Goal: Navigation & Orientation: Find specific page/section

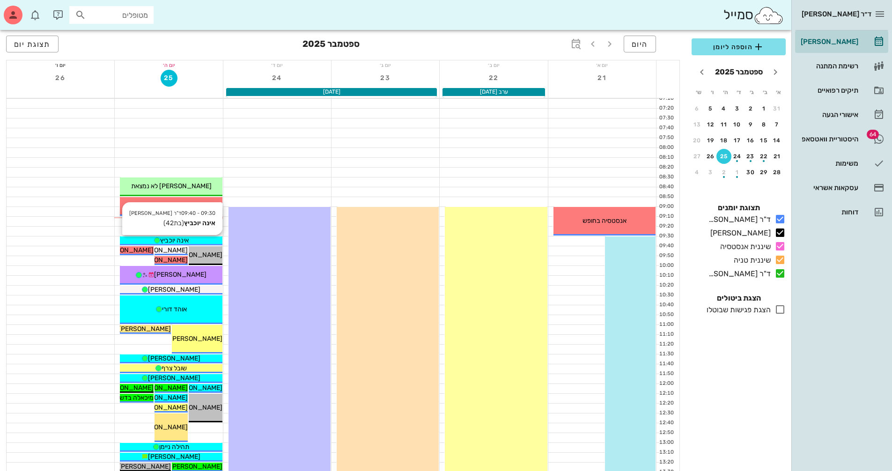
click at [205, 237] on div "אינה יוכביץ" at bounding box center [171, 240] width 102 height 10
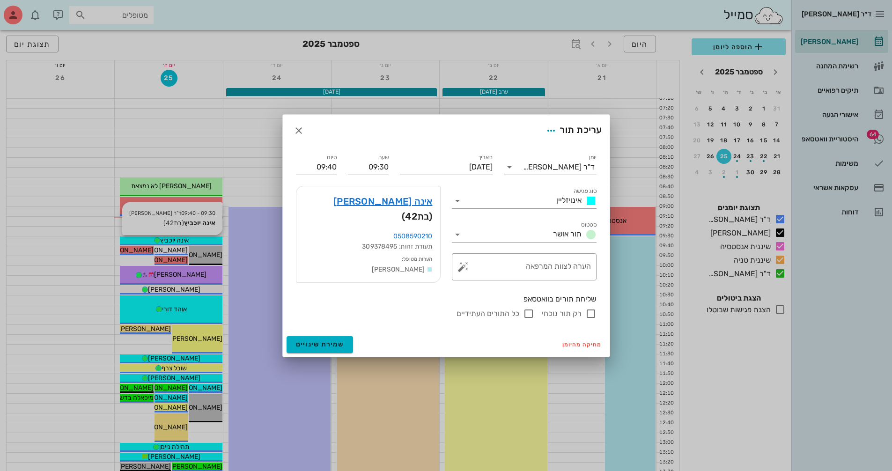
click at [205, 237] on div at bounding box center [446, 235] width 892 height 471
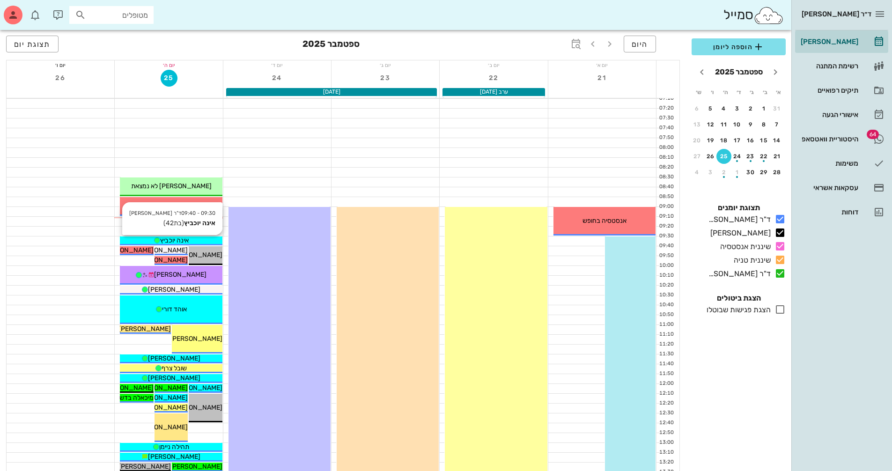
click at [205, 238] on div "אינה יוכביץ" at bounding box center [171, 240] width 102 height 10
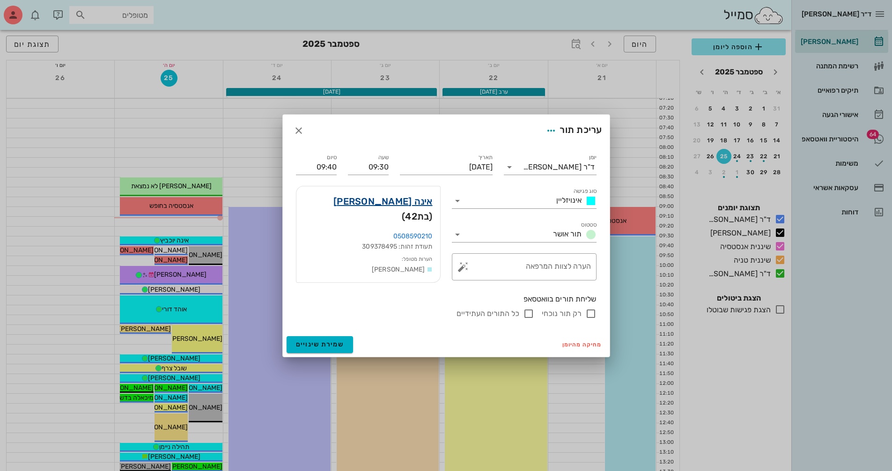
click at [400, 198] on link "אינה [PERSON_NAME]" at bounding box center [382, 201] width 99 height 15
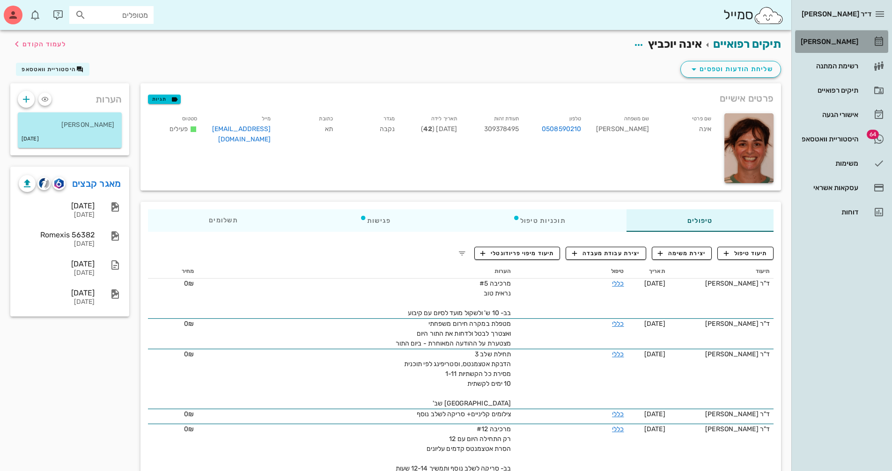
click at [845, 40] on div "[PERSON_NAME]" at bounding box center [827, 41] width 59 height 7
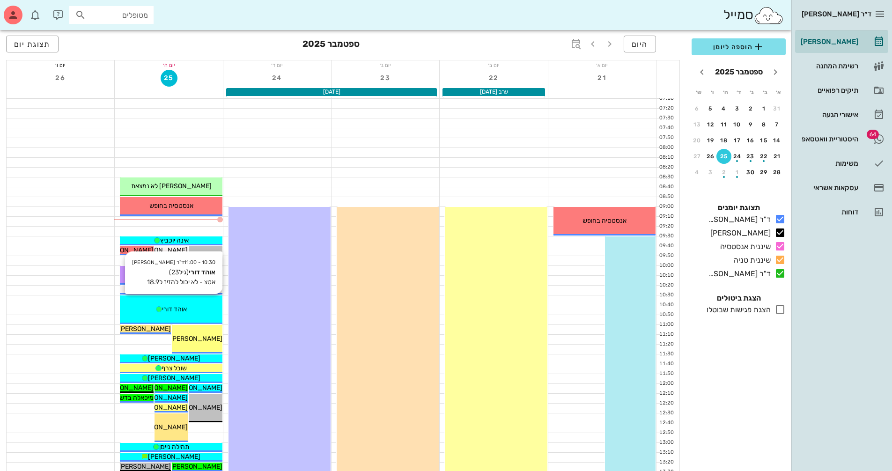
click at [184, 305] on span "אוהד דורי" at bounding box center [174, 309] width 25 height 8
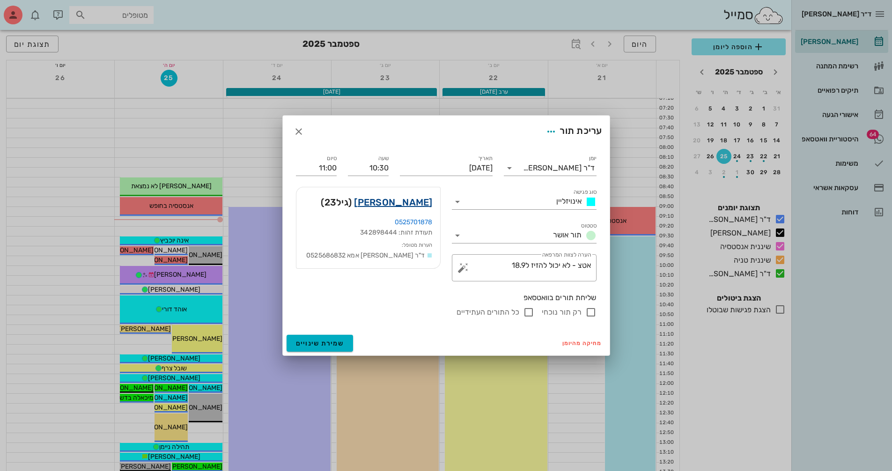
click at [418, 202] on link "[PERSON_NAME]" at bounding box center [393, 202] width 78 height 15
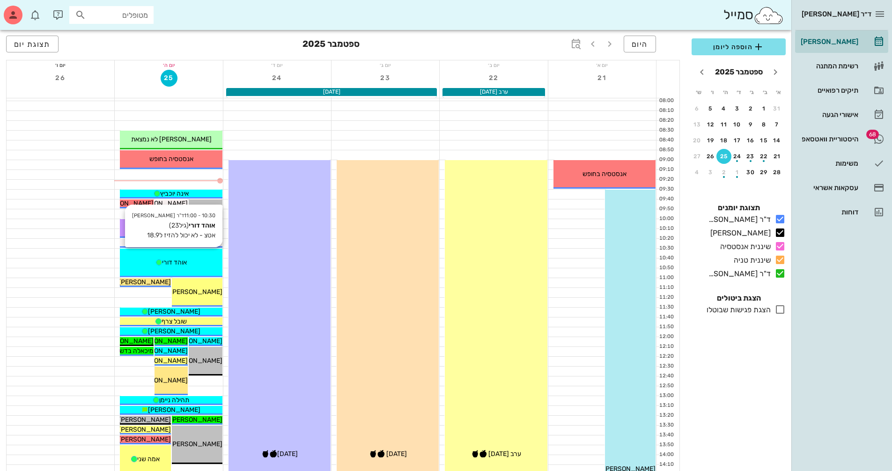
scroll to position [94, 0]
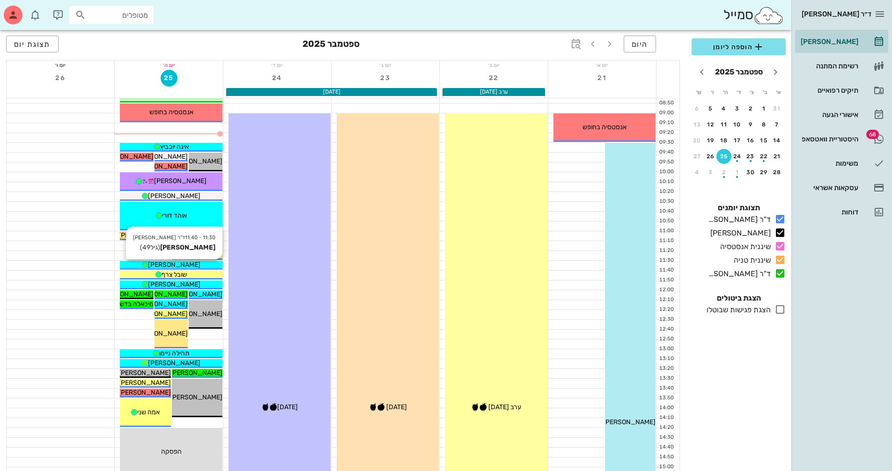
click at [197, 262] on div "[PERSON_NAME]" at bounding box center [171, 265] width 102 height 10
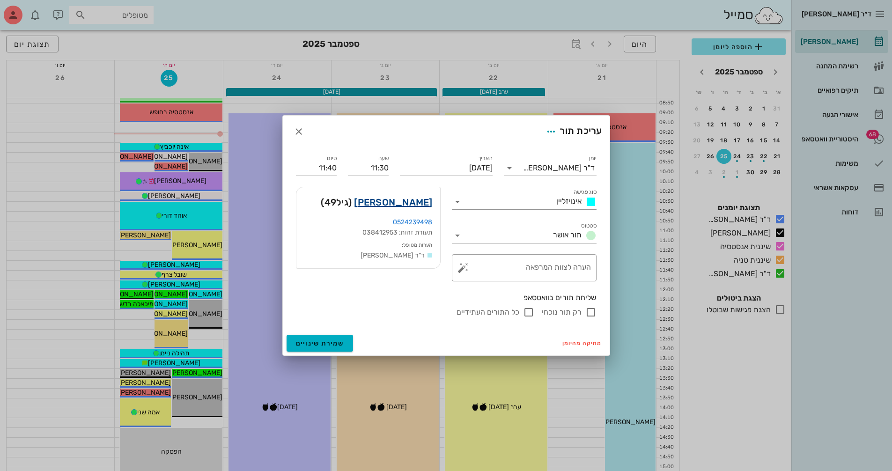
click at [424, 201] on link "[PERSON_NAME]" at bounding box center [393, 202] width 78 height 15
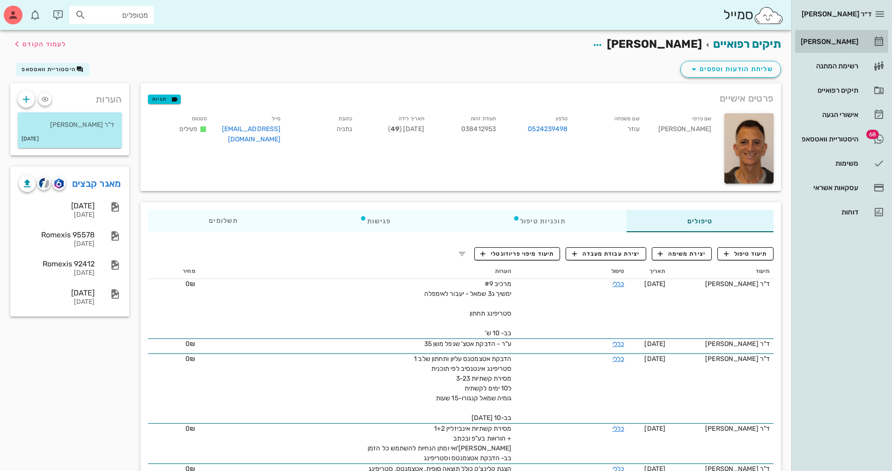
click at [848, 41] on div "[PERSON_NAME]" at bounding box center [827, 41] width 59 height 7
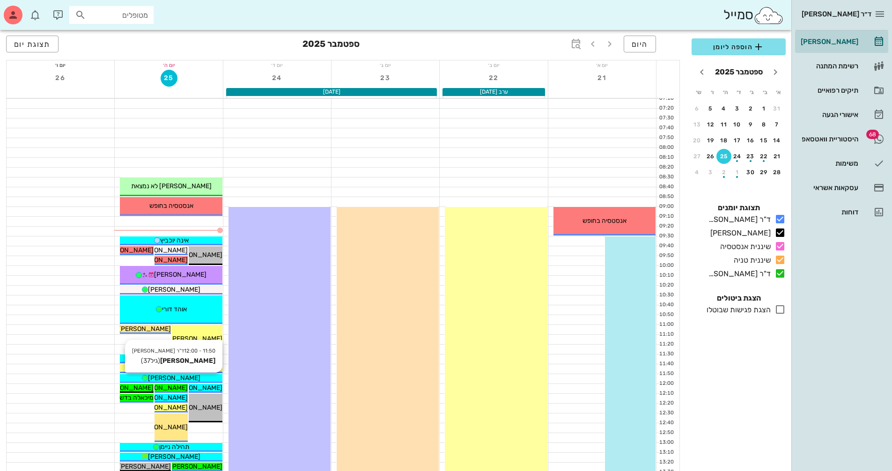
click at [207, 376] on div "[PERSON_NAME]" at bounding box center [171, 378] width 102 height 10
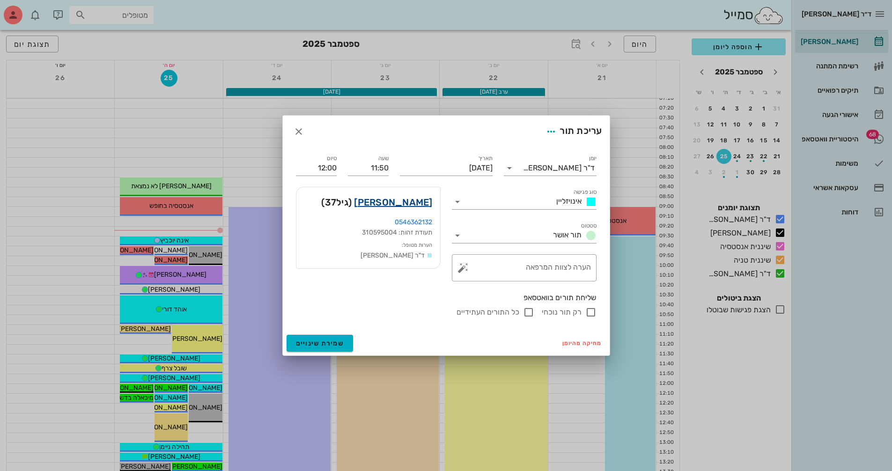
click at [419, 203] on link "גלב לרנר" at bounding box center [393, 202] width 78 height 15
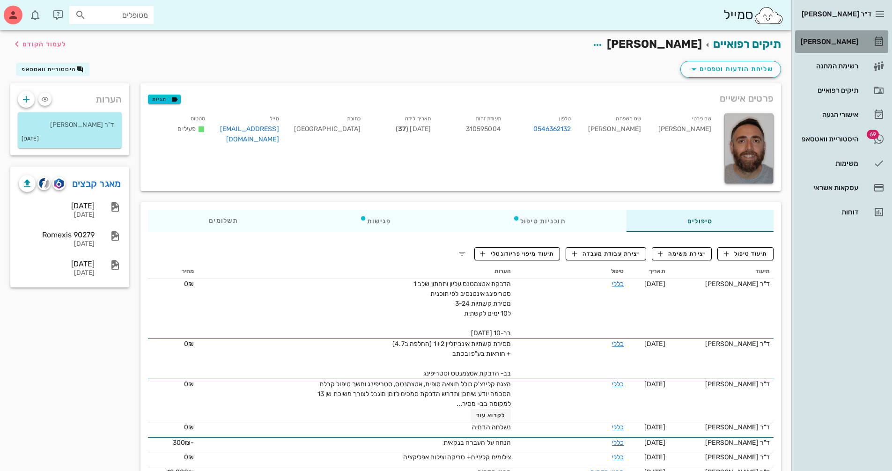
click at [853, 36] on div "[PERSON_NAME]" at bounding box center [827, 41] width 59 height 15
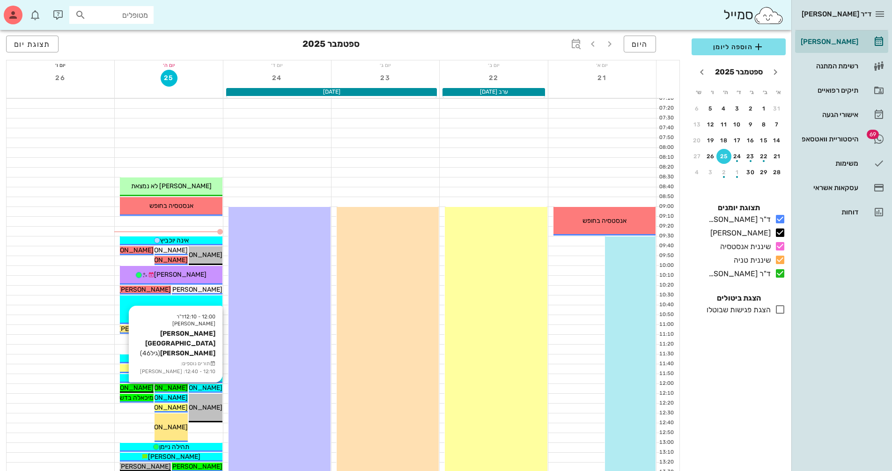
click at [207, 386] on span "[PERSON_NAME] [GEOGRAPHIC_DATA] [PERSON_NAME]" at bounding box center [136, 388] width 174 height 8
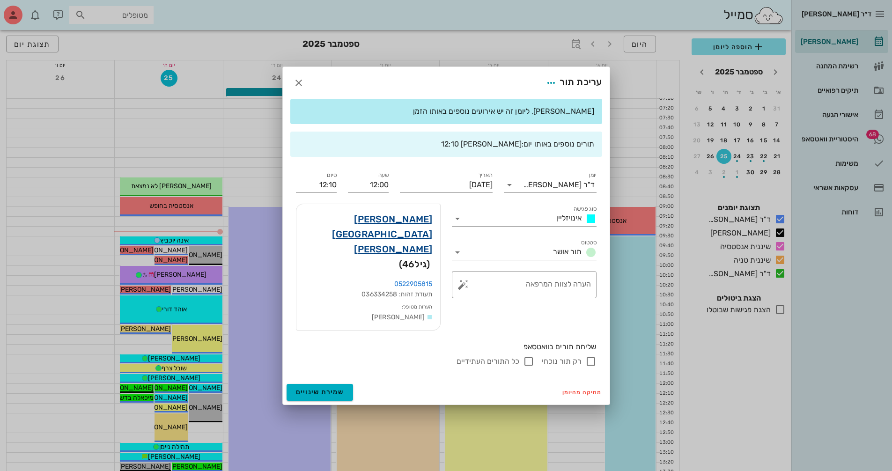
click at [402, 235] on link "דניאל רמת השרון כהן" at bounding box center [368, 234] width 129 height 45
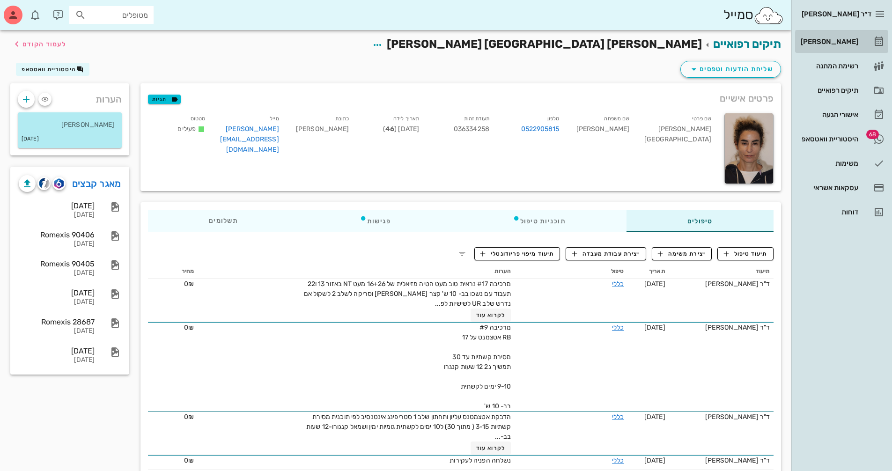
click at [845, 41] on div "[PERSON_NAME]" at bounding box center [827, 41] width 59 height 7
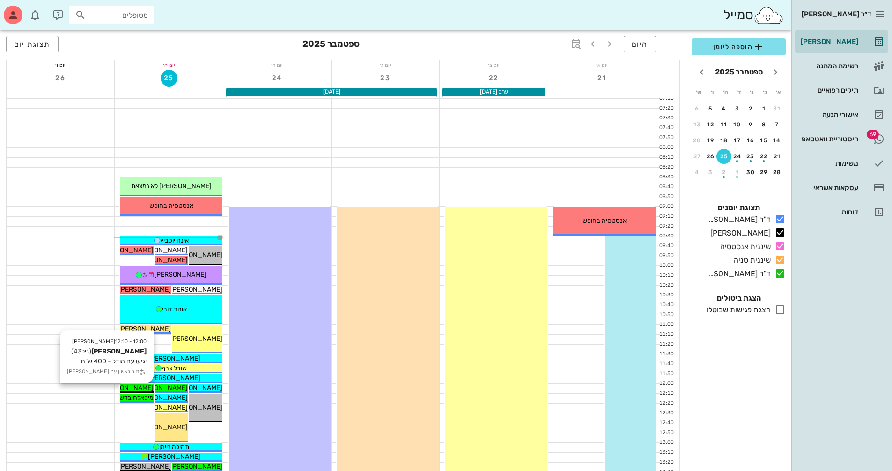
click at [138, 386] on span "[PERSON_NAME]" at bounding box center [127, 388] width 52 height 8
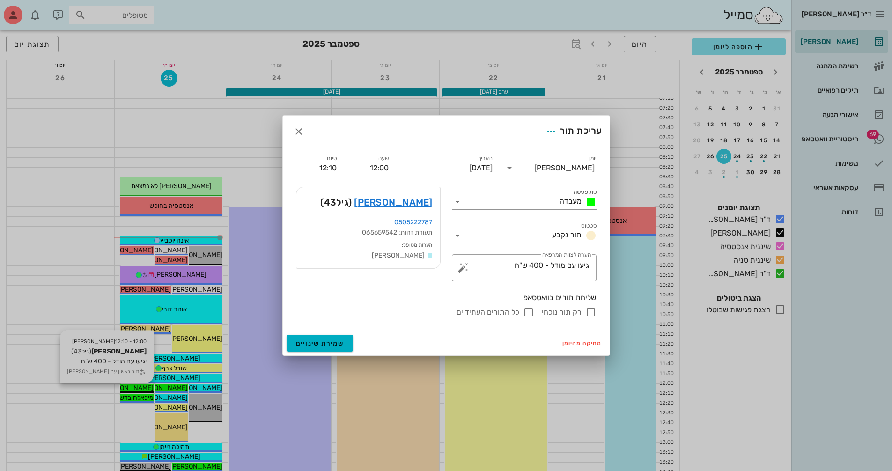
click at [138, 386] on div at bounding box center [446, 235] width 892 height 471
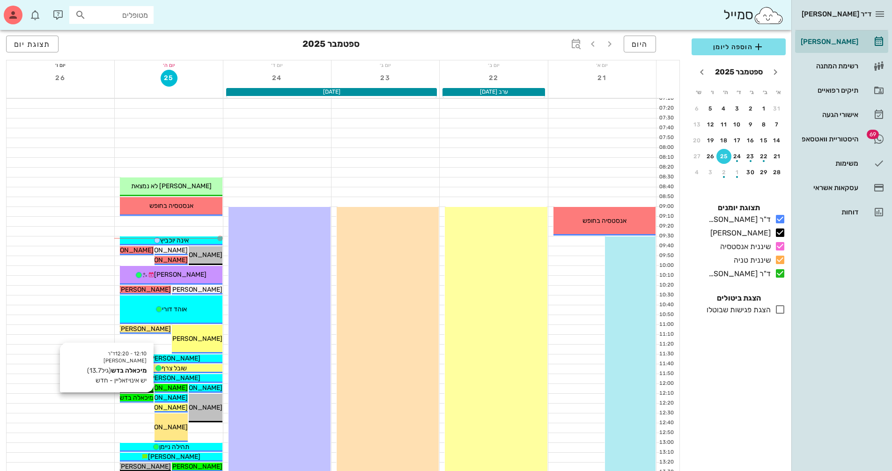
click at [144, 393] on div "12:10 - 12:20 ד"ר נמרוד דיקשטיין מיכאלה בדש (גיל 13.7 ) יש אינויזאליין - חדש מי…" at bounding box center [136, 398] width 34 height 10
click at [145, 396] on span "מיכאלה בדש" at bounding box center [136, 398] width 34 height 8
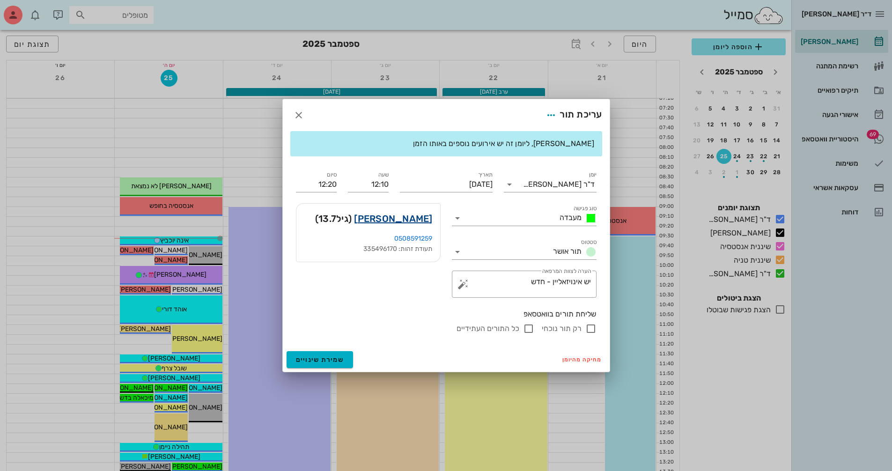
click at [419, 216] on link "מיכאלה בדש" at bounding box center [393, 218] width 78 height 15
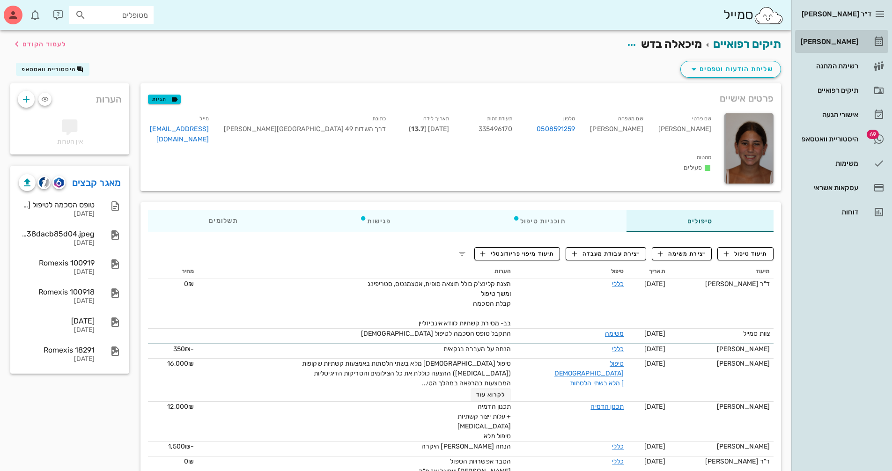
click at [837, 42] on div "[PERSON_NAME]" at bounding box center [827, 41] width 59 height 7
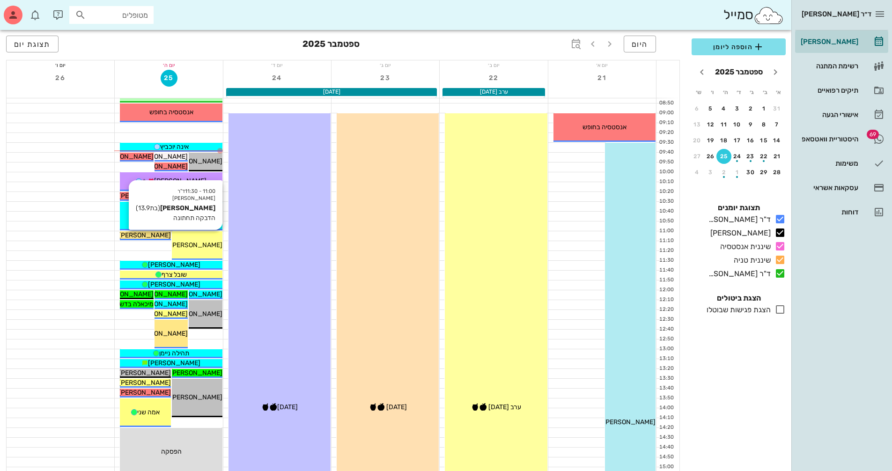
scroll to position [140, 0]
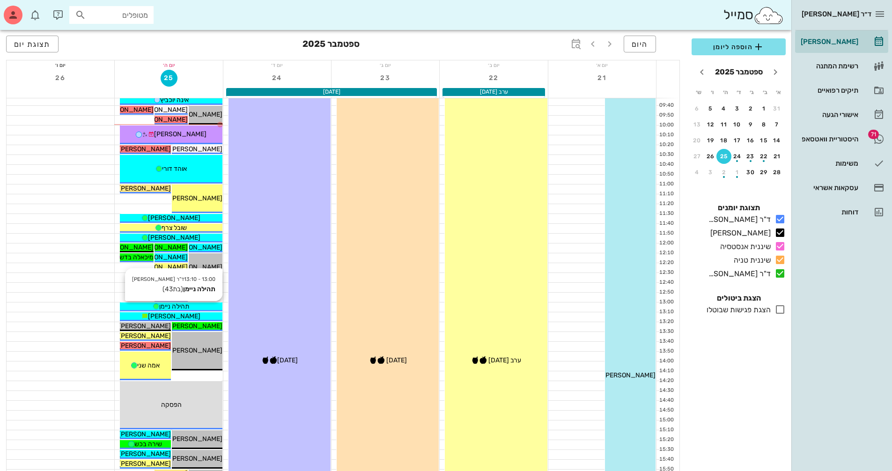
click at [209, 304] on div "תהילה ניימן" at bounding box center [171, 306] width 102 height 10
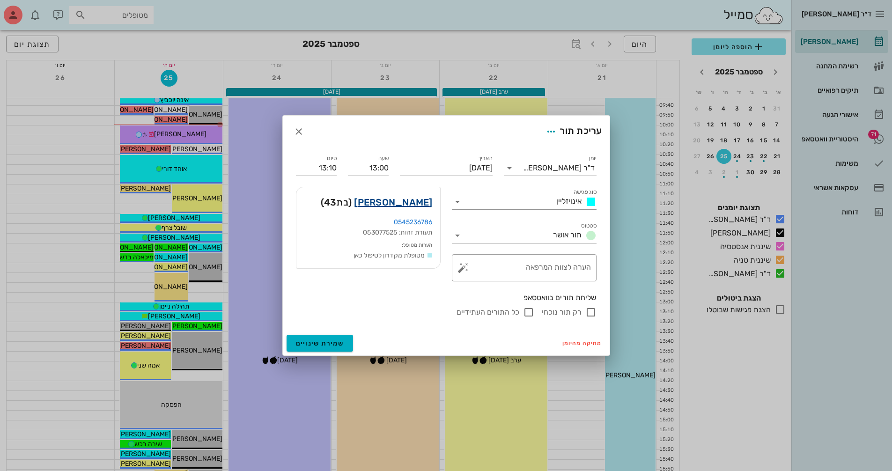
click at [410, 202] on link "תהילה ניימן" at bounding box center [393, 202] width 78 height 15
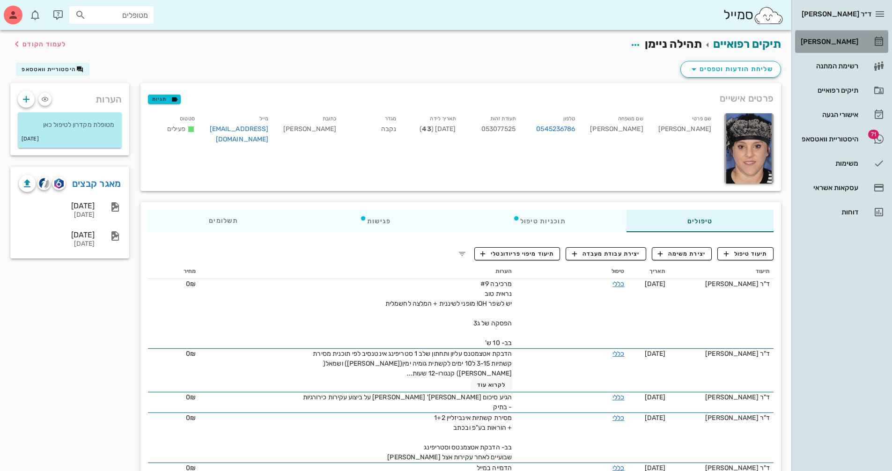
click at [849, 41] on div "[PERSON_NAME]" at bounding box center [827, 41] width 59 height 7
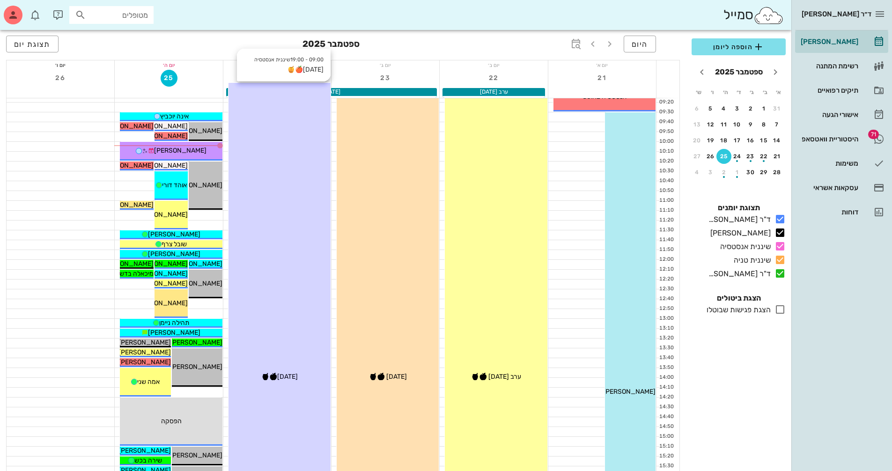
scroll to position [140, 0]
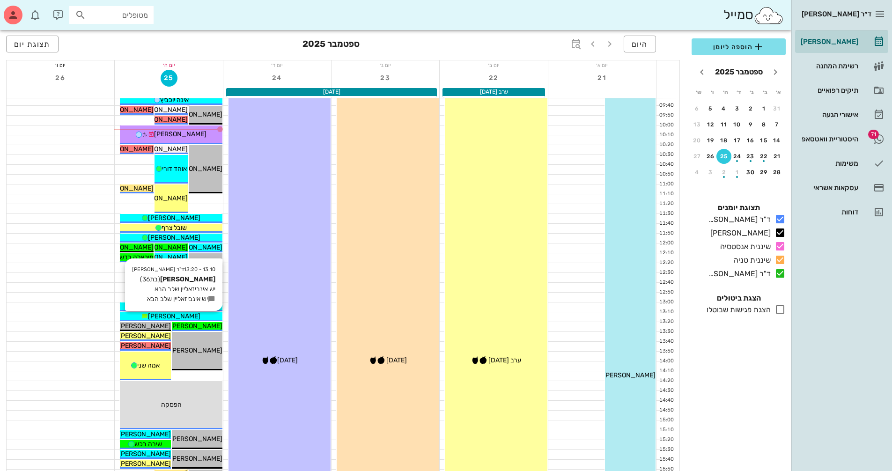
click at [196, 314] on div "[PERSON_NAME]" at bounding box center [171, 316] width 102 height 10
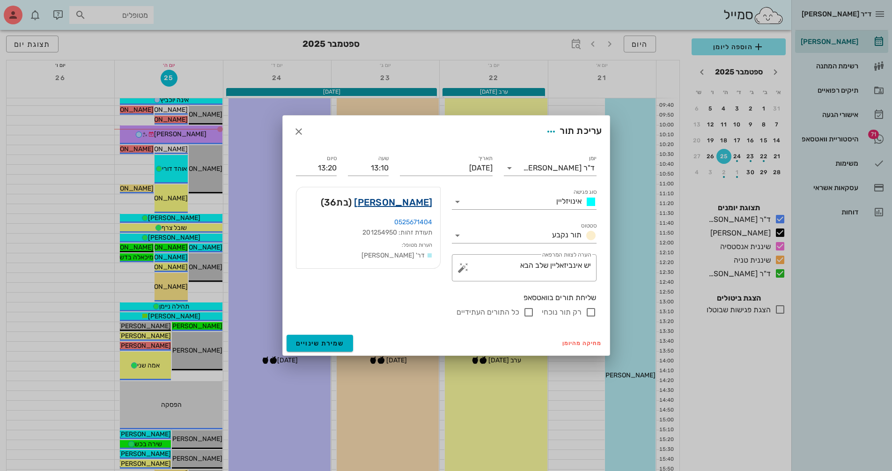
click at [397, 201] on link "נופר ארלן" at bounding box center [393, 202] width 78 height 15
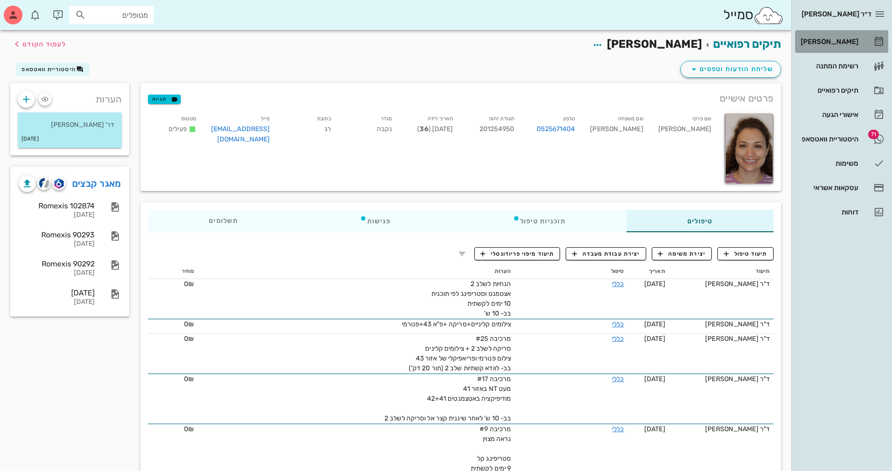
click at [843, 43] on div "[PERSON_NAME]" at bounding box center [827, 41] width 59 height 7
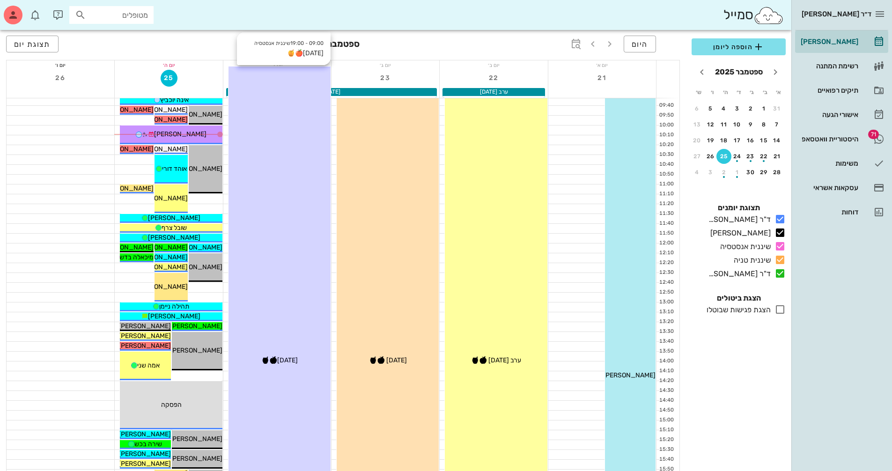
scroll to position [187, 0]
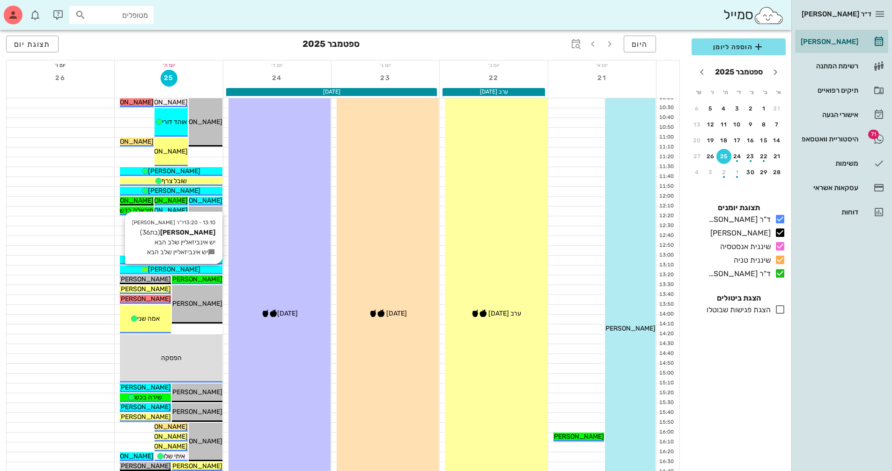
click at [195, 267] on div "[PERSON_NAME]" at bounding box center [171, 269] width 102 height 10
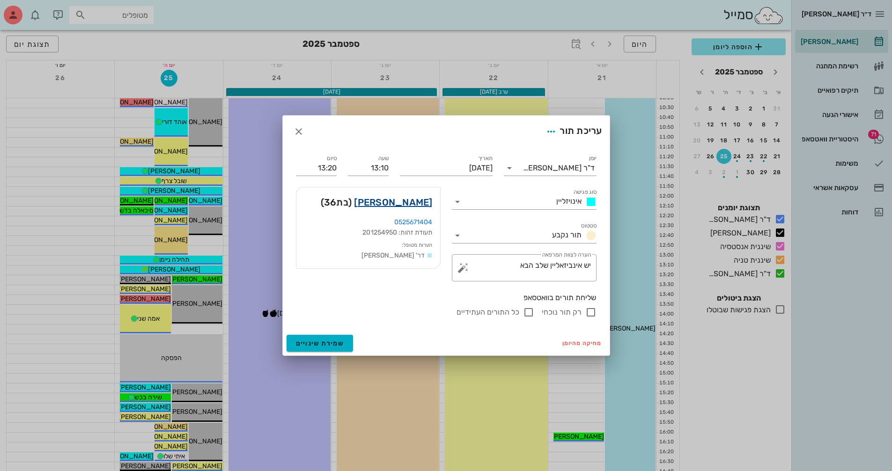
click at [417, 199] on link "נופר ארלן" at bounding box center [393, 202] width 78 height 15
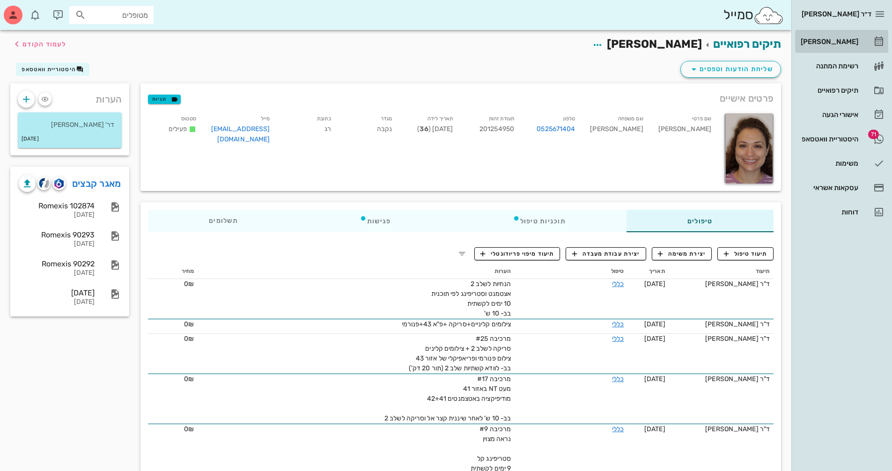
click at [840, 42] on div "[PERSON_NAME]" at bounding box center [827, 41] width 59 height 7
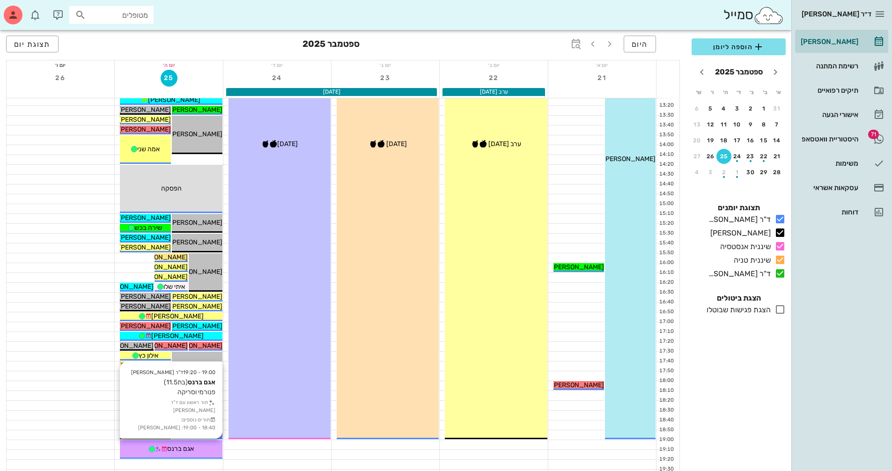
scroll to position [350, 0]
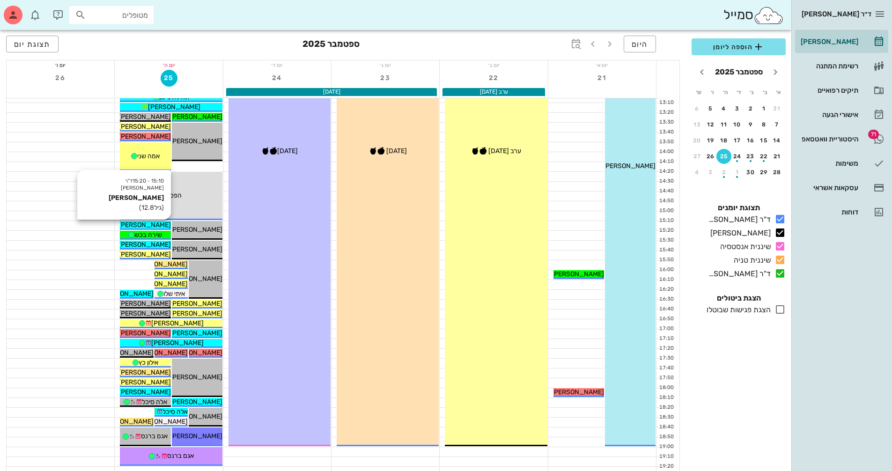
click at [153, 221] on span "[PERSON_NAME]" at bounding box center [144, 225] width 52 height 8
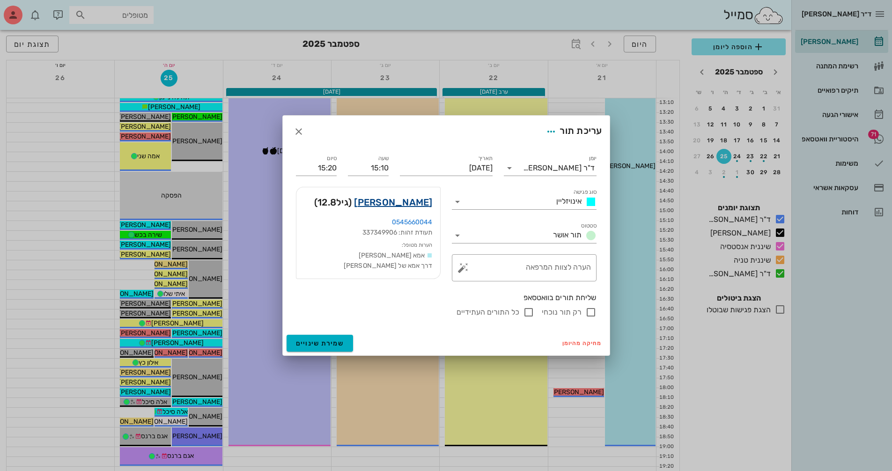
click at [409, 202] on link "גילי רפאלין" at bounding box center [393, 202] width 78 height 15
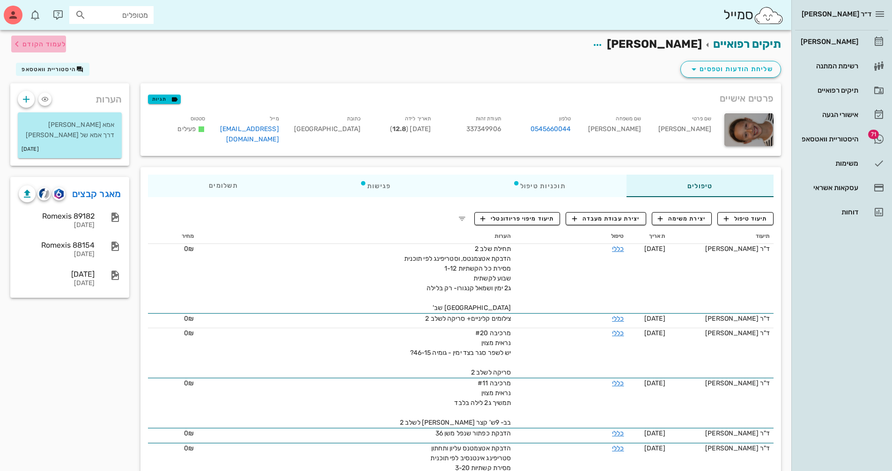
click at [18, 43] on icon "button" at bounding box center [16, 43] width 11 height 11
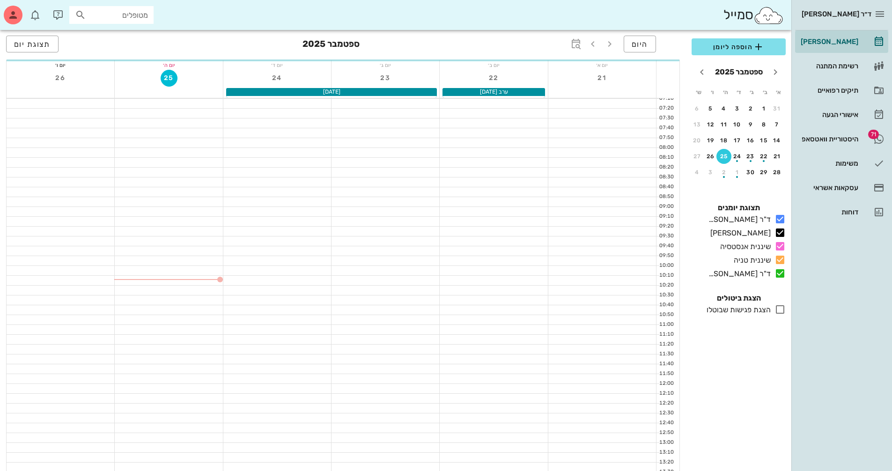
scroll to position [350, 0]
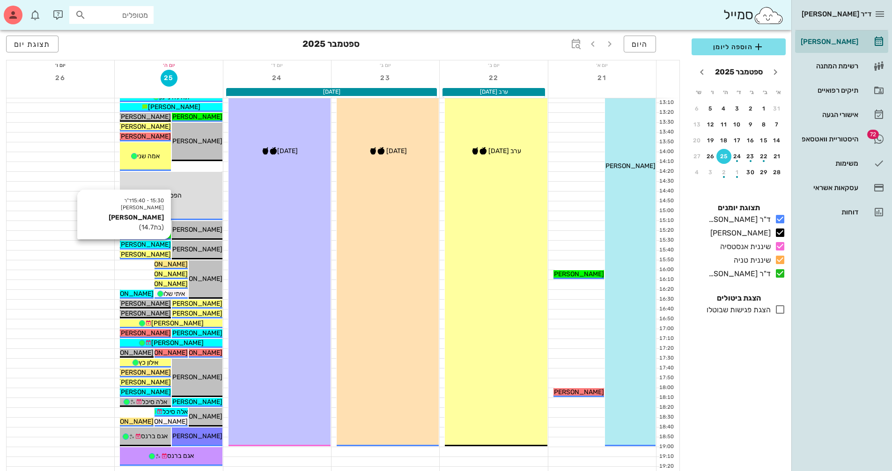
click at [163, 244] on span "[PERSON_NAME]" at bounding box center [144, 245] width 52 height 8
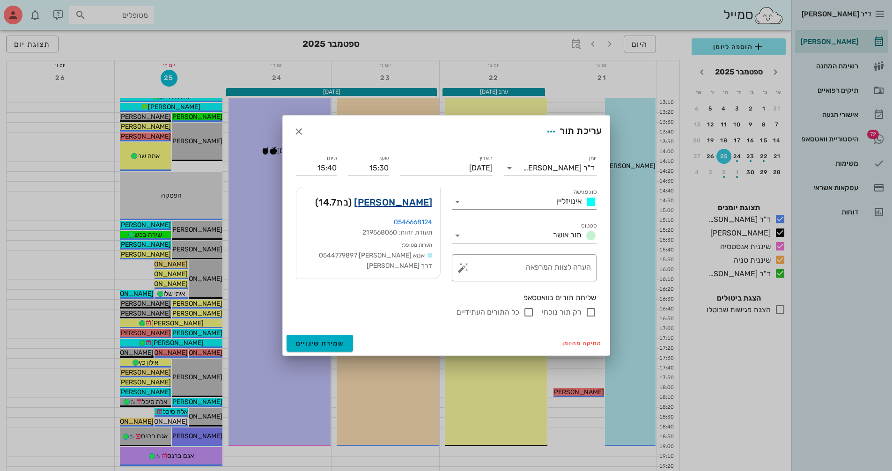
click at [403, 204] on link "גייל כהן נישרי" at bounding box center [393, 202] width 78 height 15
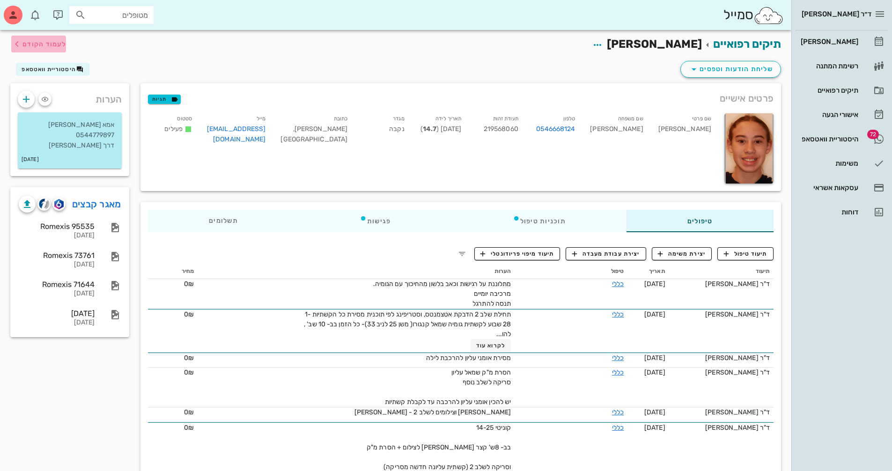
click at [16, 43] on icon "button" at bounding box center [16, 43] width 11 height 11
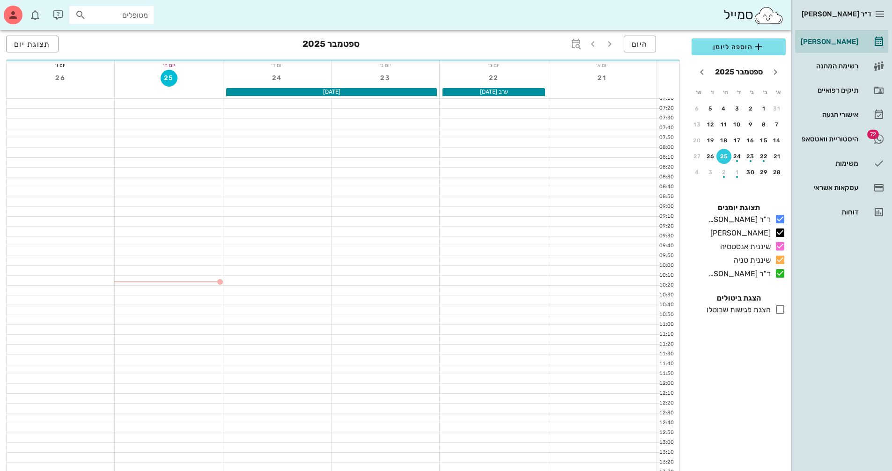
scroll to position [350, 0]
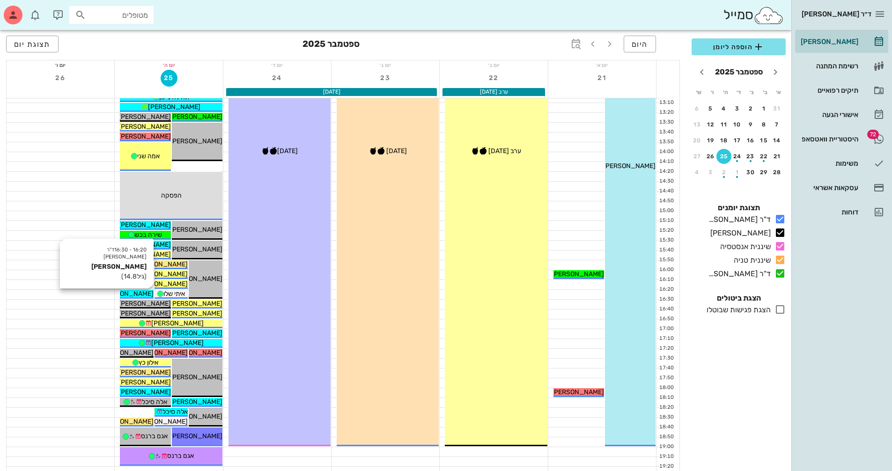
click at [136, 291] on span "[PERSON_NAME]" at bounding box center [127, 294] width 52 height 8
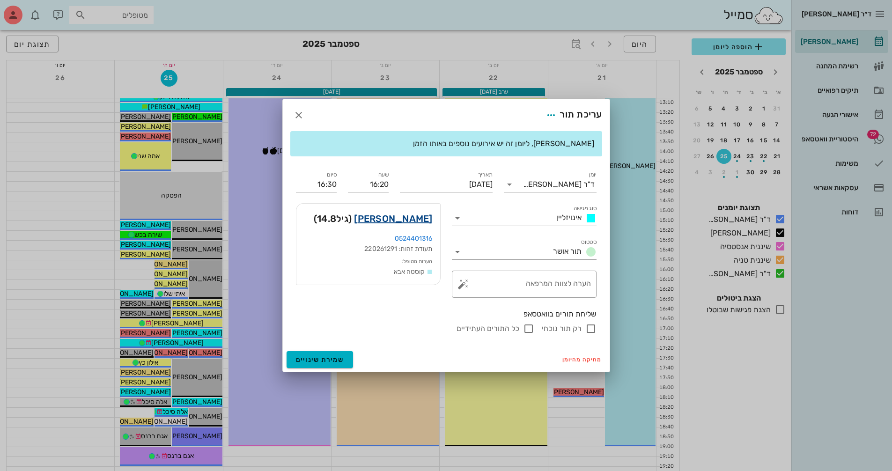
click at [402, 218] on link "תומר ברודסקי" at bounding box center [393, 218] width 78 height 15
